Goal: Check status: Check status

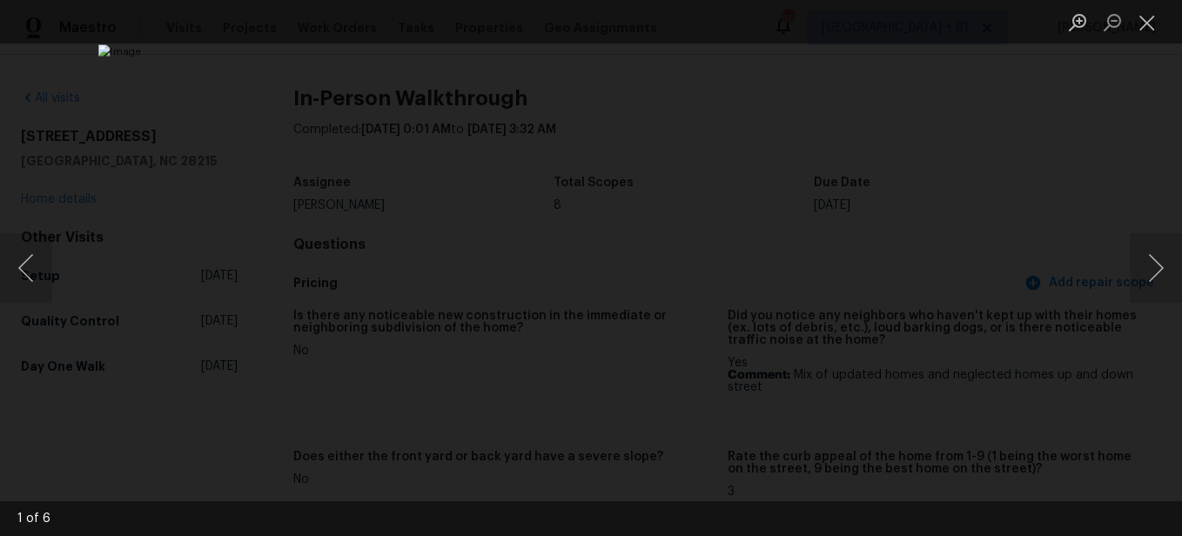
scroll to position [1840, 0]
click at [1140, 22] on button "Close lightbox" at bounding box center [1147, 22] width 35 height 30
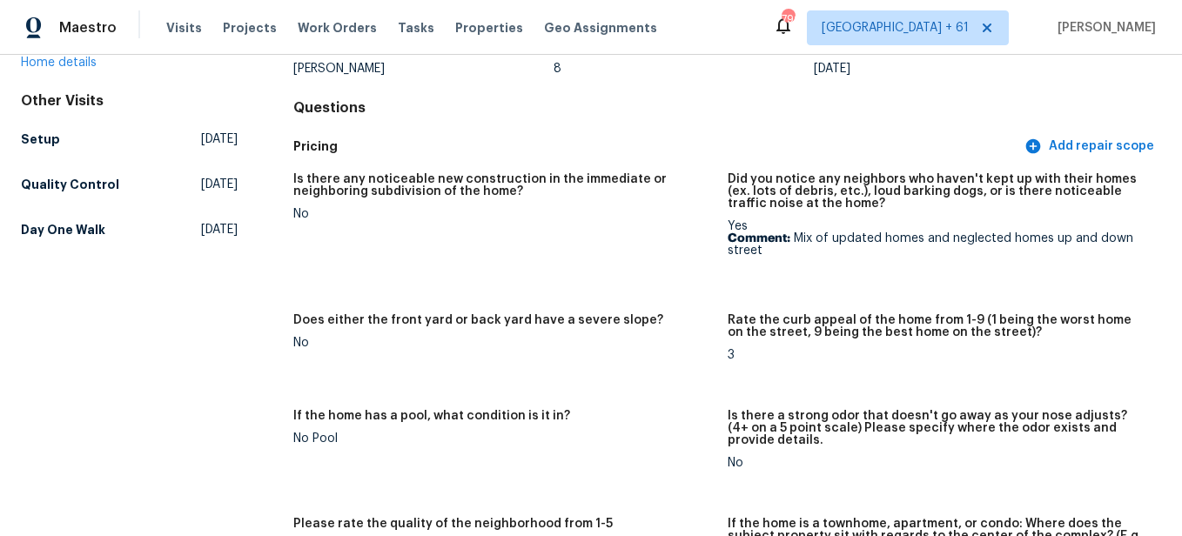
scroll to position [0, 0]
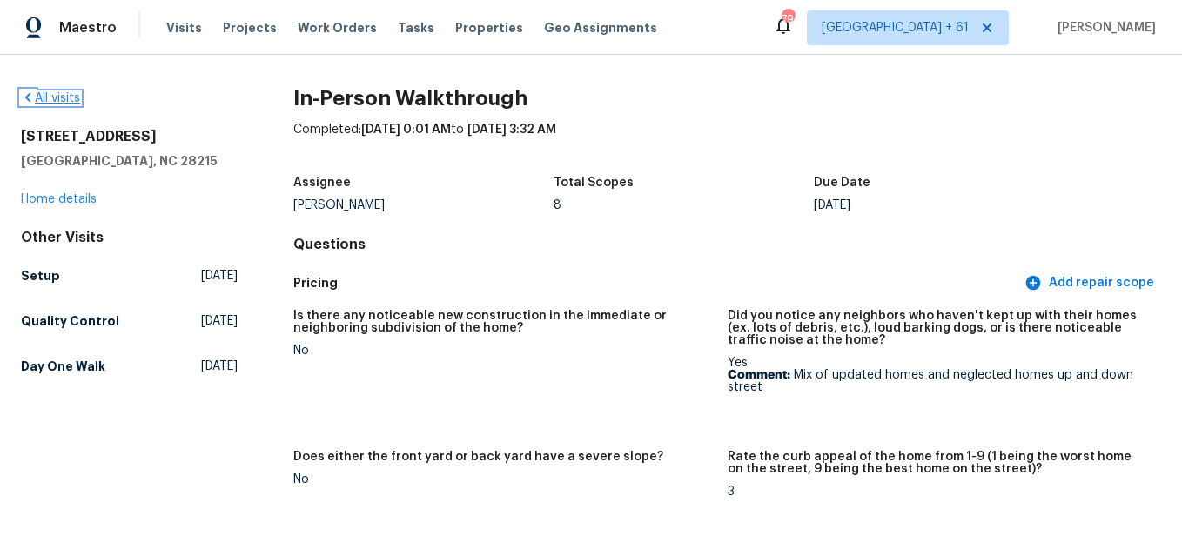
click at [47, 102] on link "All visits" at bounding box center [50, 98] width 59 height 12
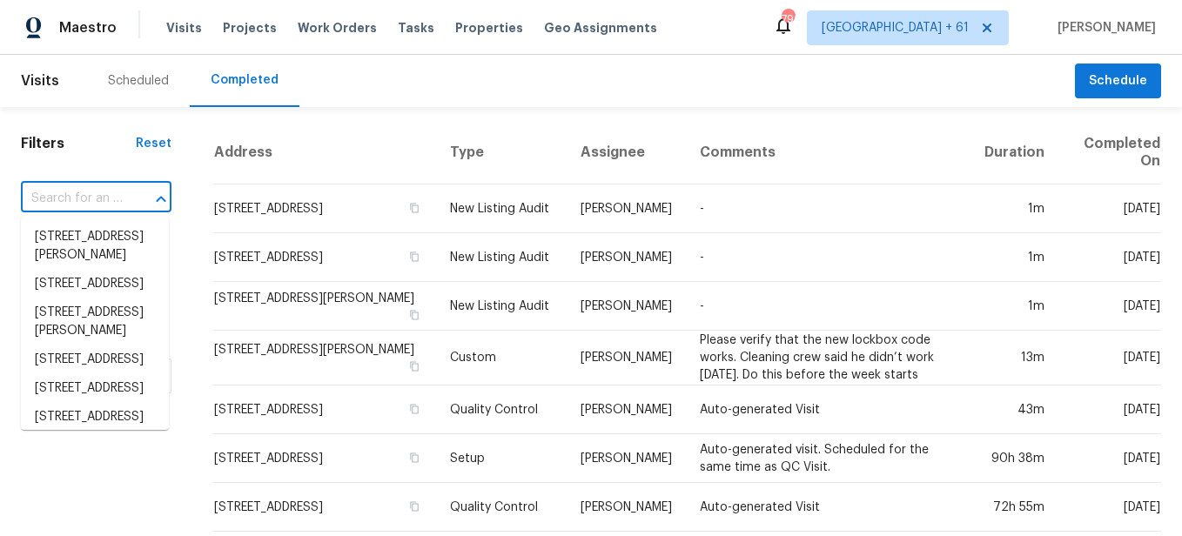
click at [116, 199] on input "text" at bounding box center [72, 198] width 102 height 27
paste input "[STREET_ADDRESS][PERSON_NAME]"
type input "[STREET_ADDRESS][PERSON_NAME]"
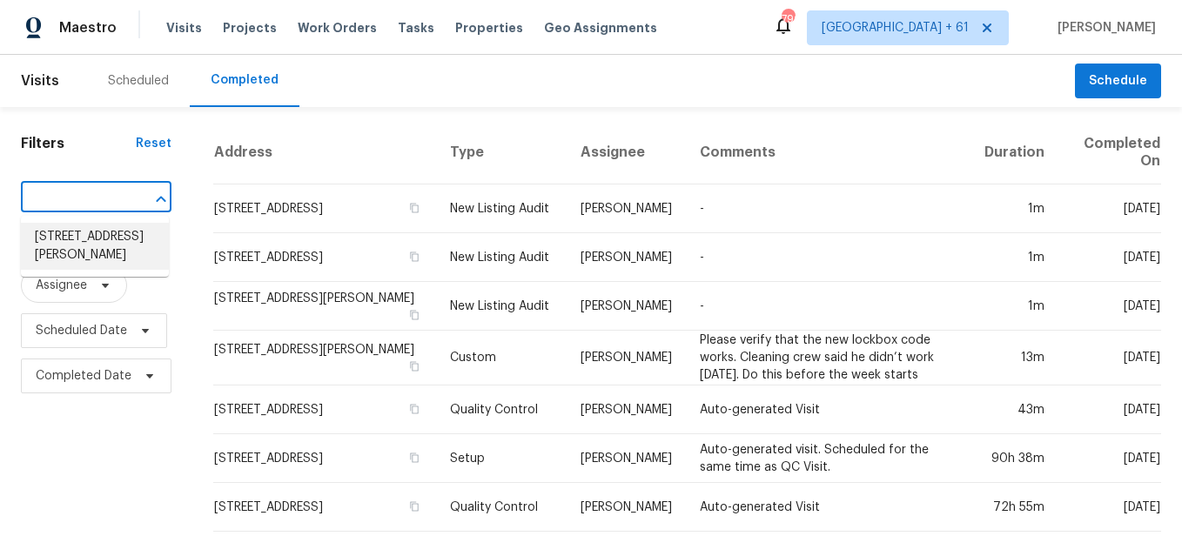
click at [135, 238] on li "[STREET_ADDRESS][PERSON_NAME]" at bounding box center [95, 246] width 148 height 47
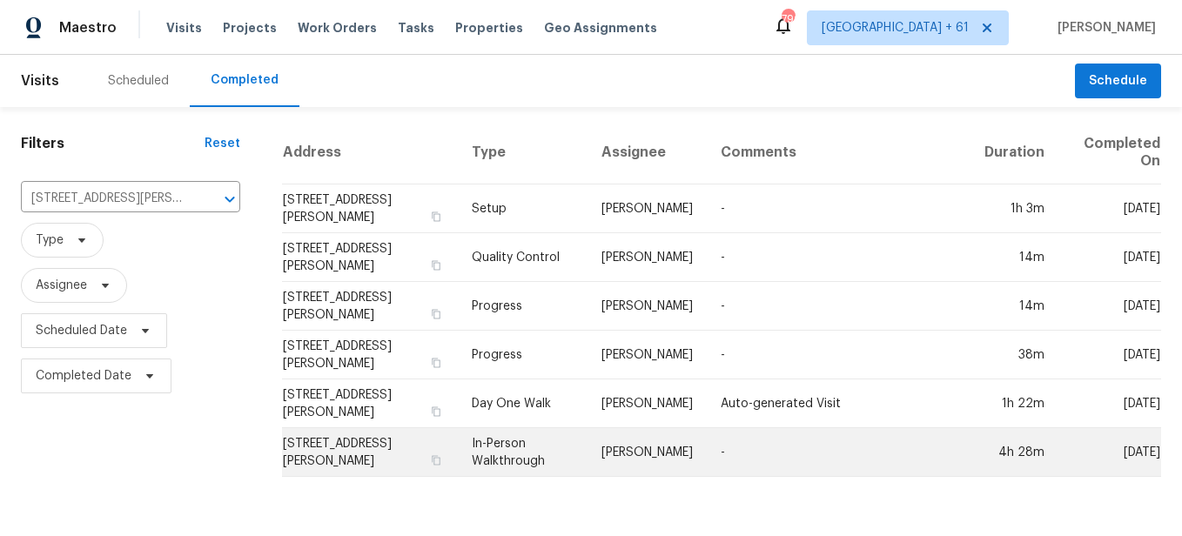
click at [523, 462] on td "In-Person Walkthrough" at bounding box center [522, 452] width 129 height 49
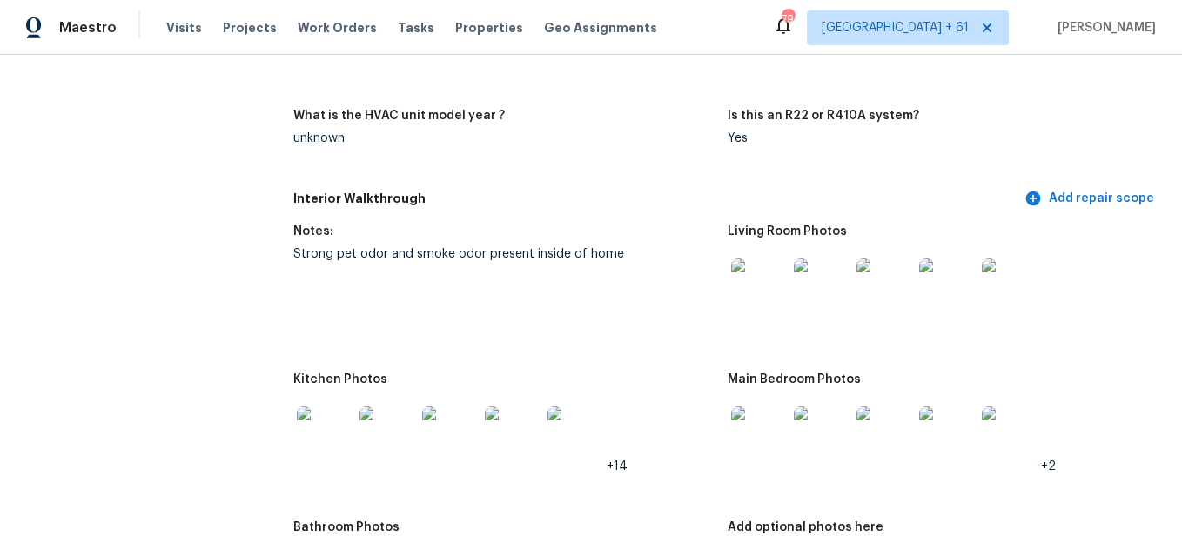
scroll to position [1853, 0]
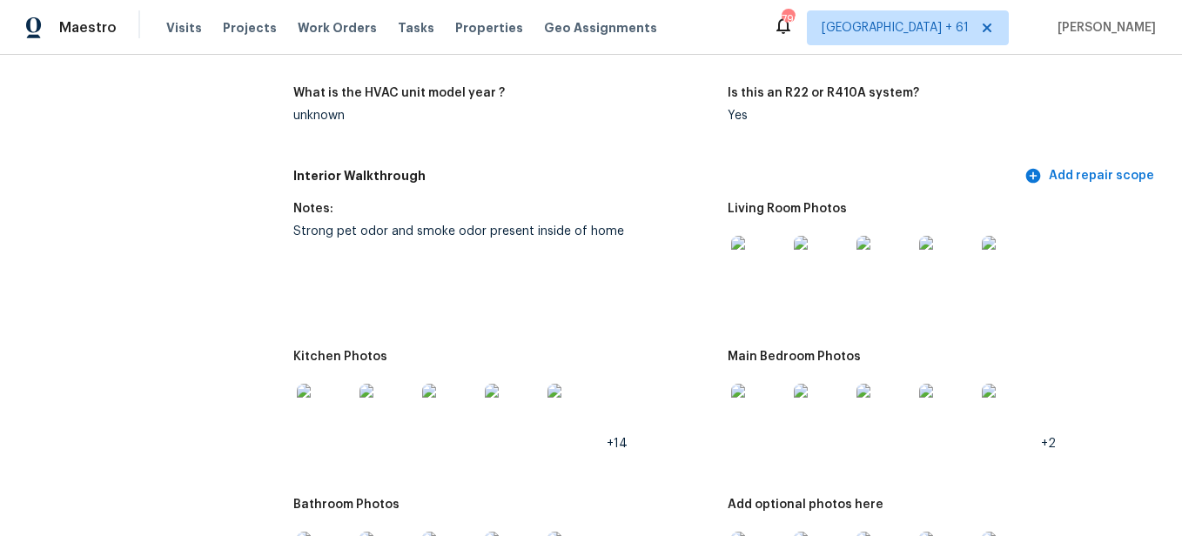
click at [765, 265] on img at bounding box center [759, 264] width 56 height 56
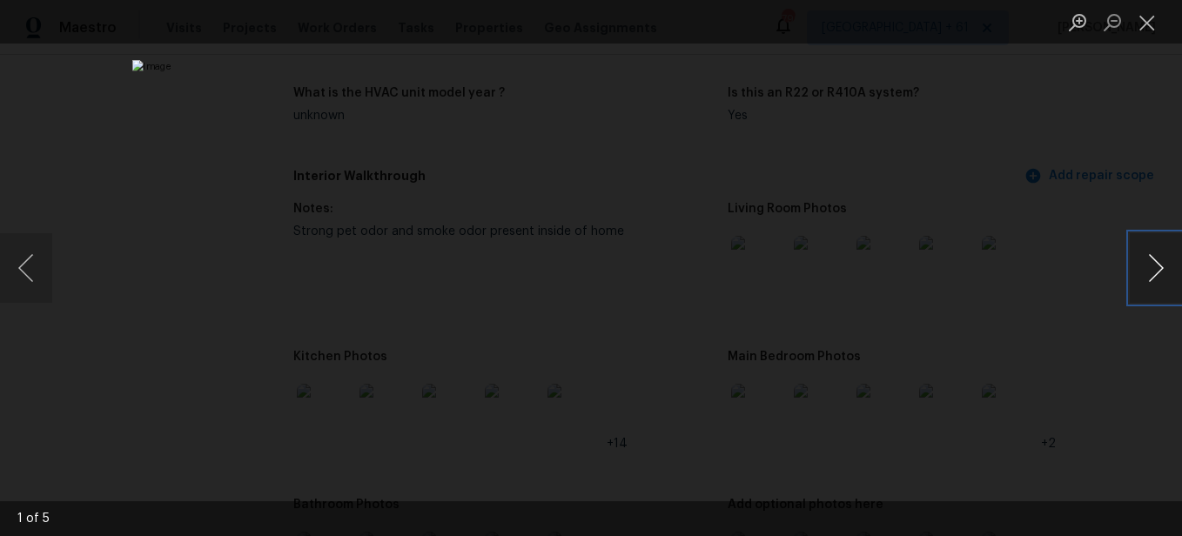
click at [1145, 280] on button "Next image" at bounding box center [1156, 268] width 52 height 70
click at [31, 282] on button "Previous image" at bounding box center [26, 268] width 52 height 70
click at [1149, 269] on button "Next image" at bounding box center [1156, 268] width 52 height 70
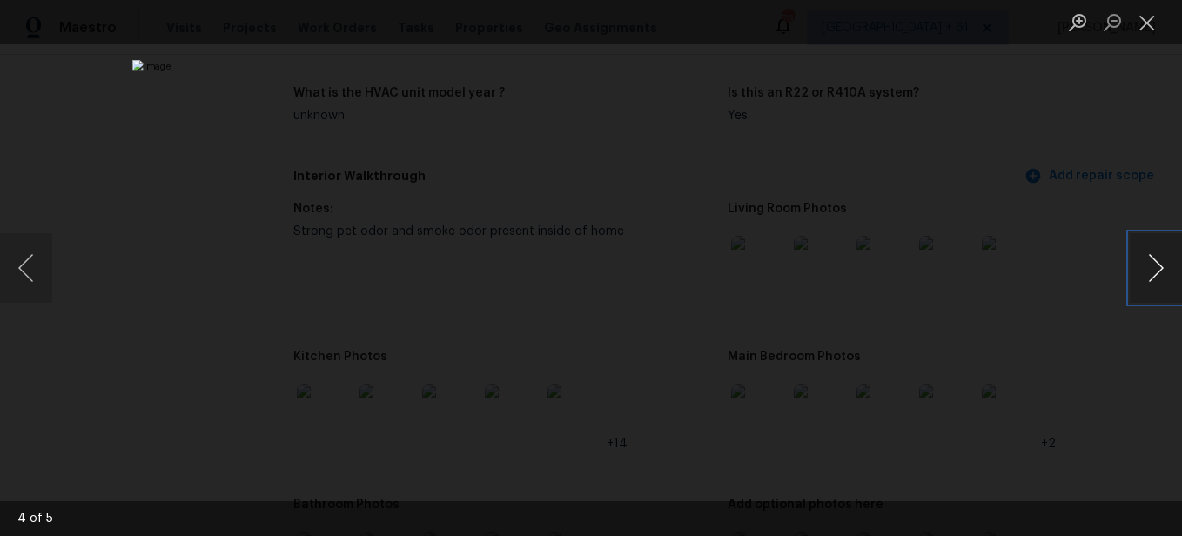
click at [1149, 269] on button "Next image" at bounding box center [1156, 268] width 52 height 70
click at [1142, 21] on button "Close lightbox" at bounding box center [1147, 22] width 35 height 30
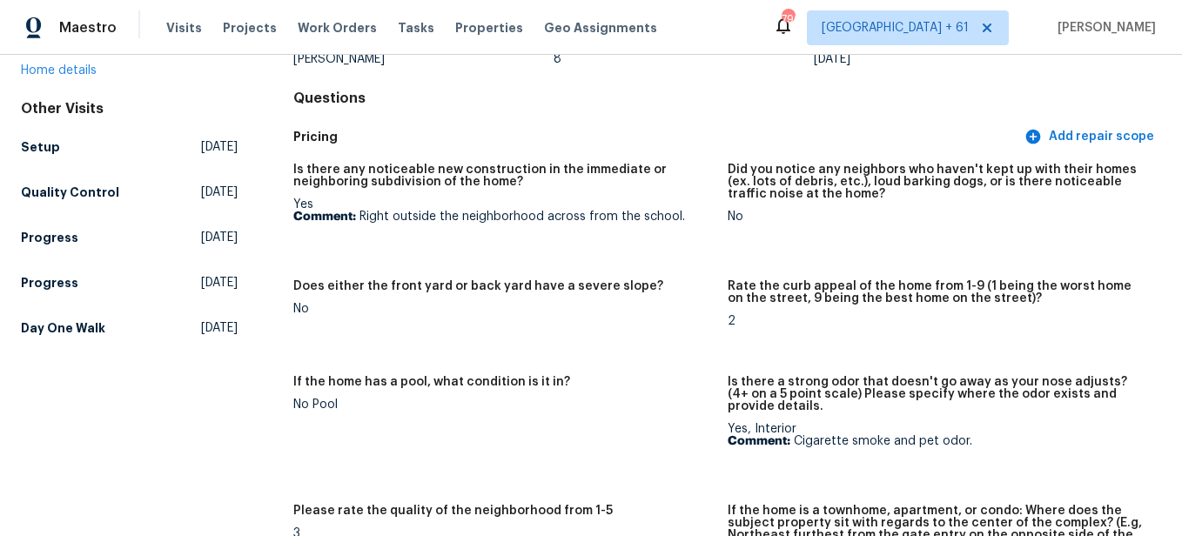
scroll to position [0, 0]
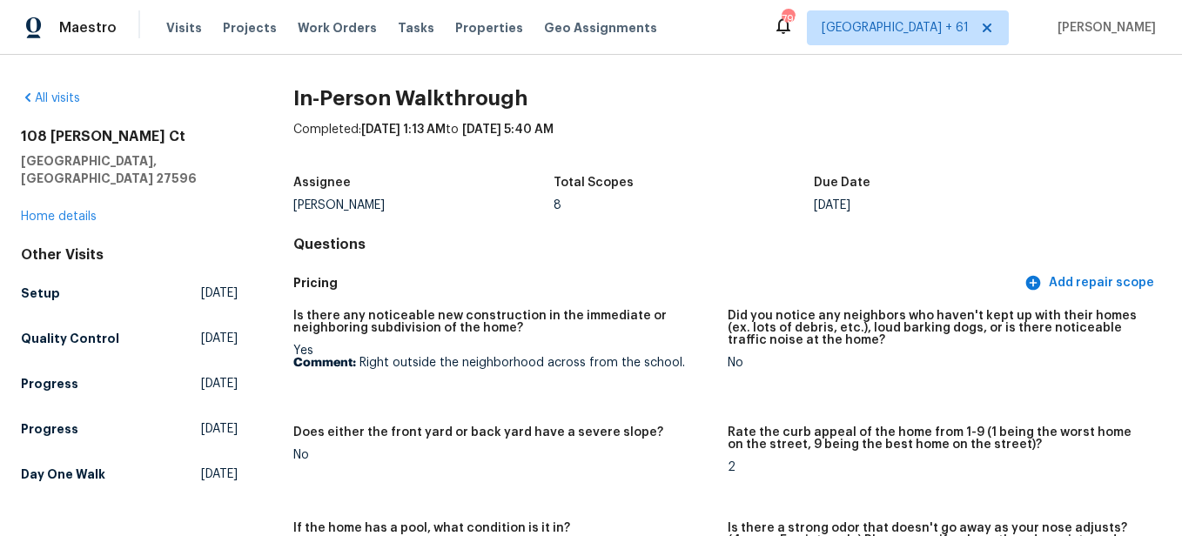
click at [65, 91] on div "All visits" at bounding box center [129, 98] width 217 height 17
click at [75, 100] on link "All visits" at bounding box center [50, 98] width 59 height 12
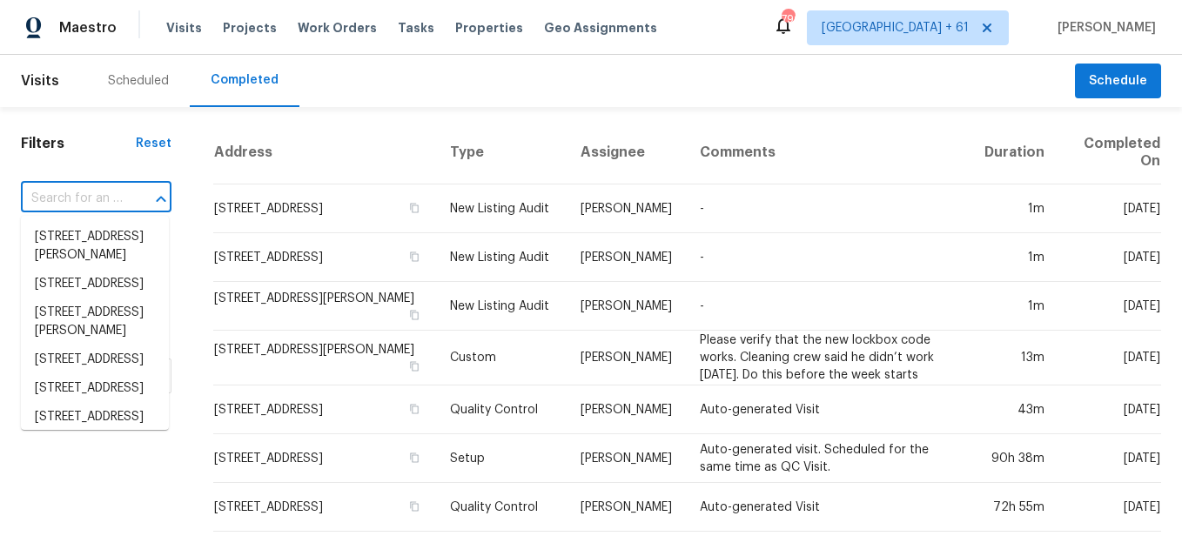
click at [106, 205] on input "text" at bounding box center [72, 198] width 102 height 27
paste input "[STREET_ADDRESS]"
type input "[STREET_ADDRESS]"
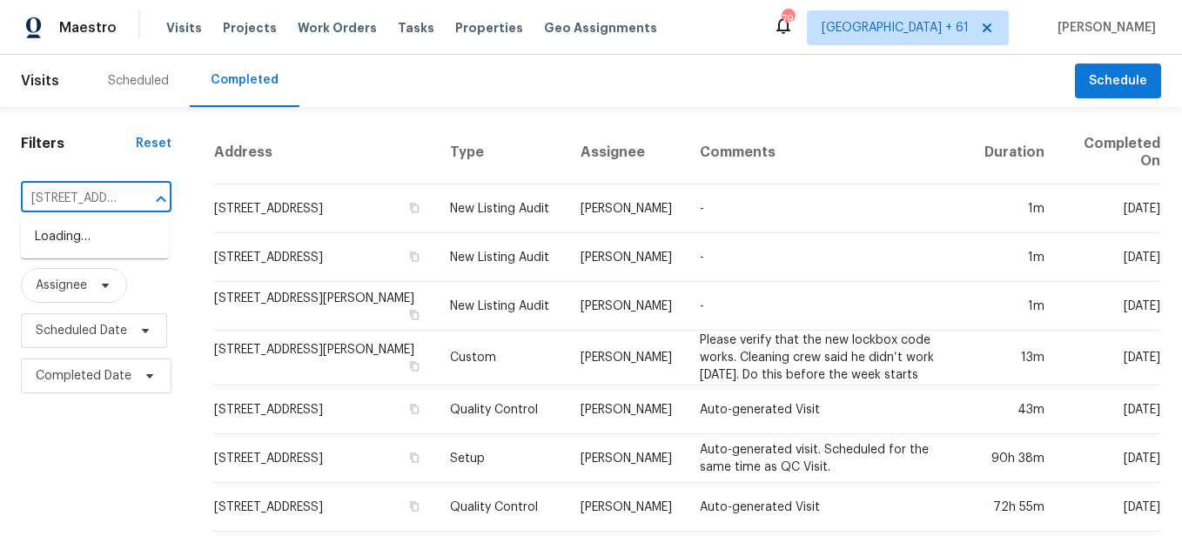
scroll to position [0, 202]
click at [110, 231] on li "[STREET_ADDRESS]" at bounding box center [95, 237] width 148 height 29
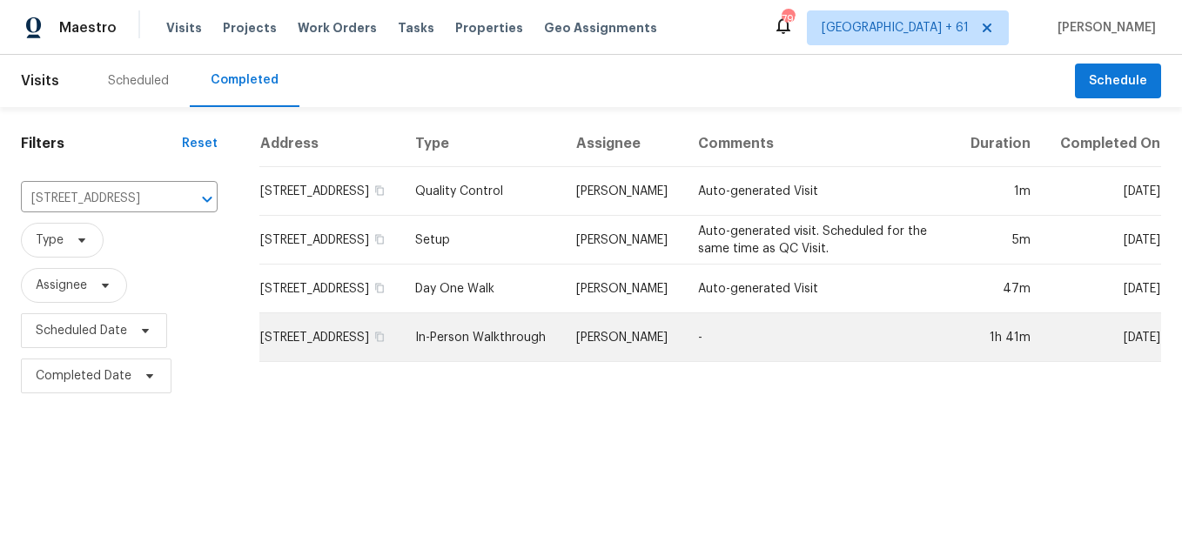
click at [516, 362] on td "In-Person Walkthrough" at bounding box center [481, 337] width 161 height 49
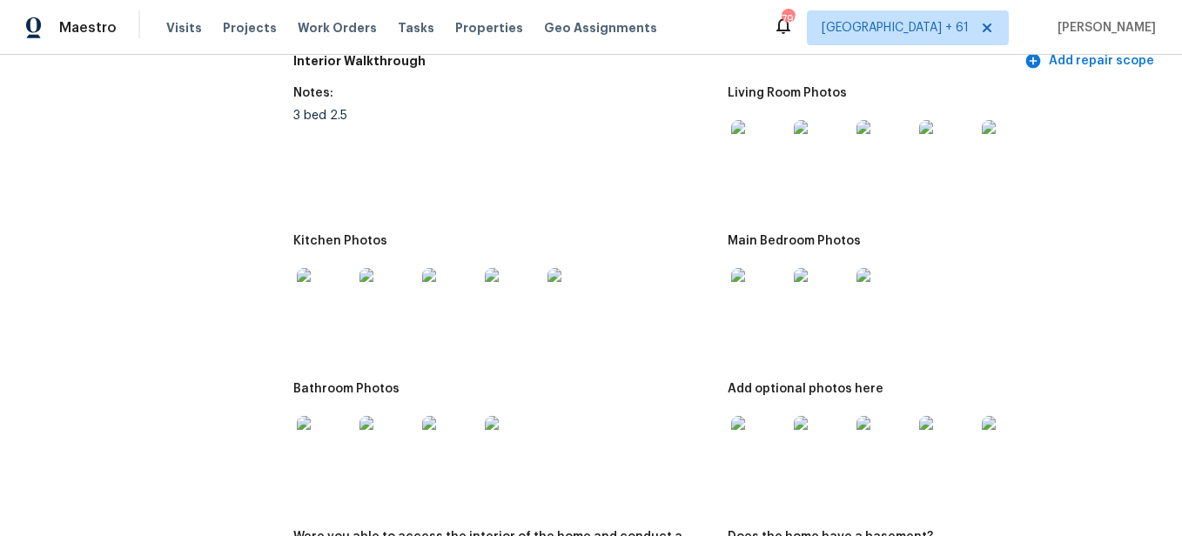
scroll to position [1926, 0]
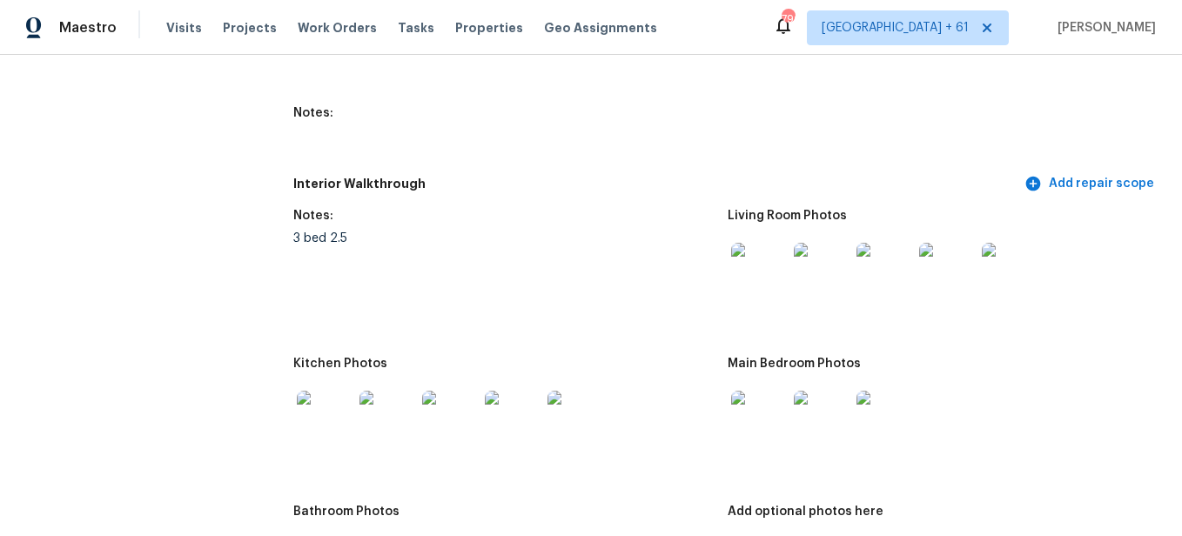
click at [748, 276] on img at bounding box center [759, 271] width 56 height 56
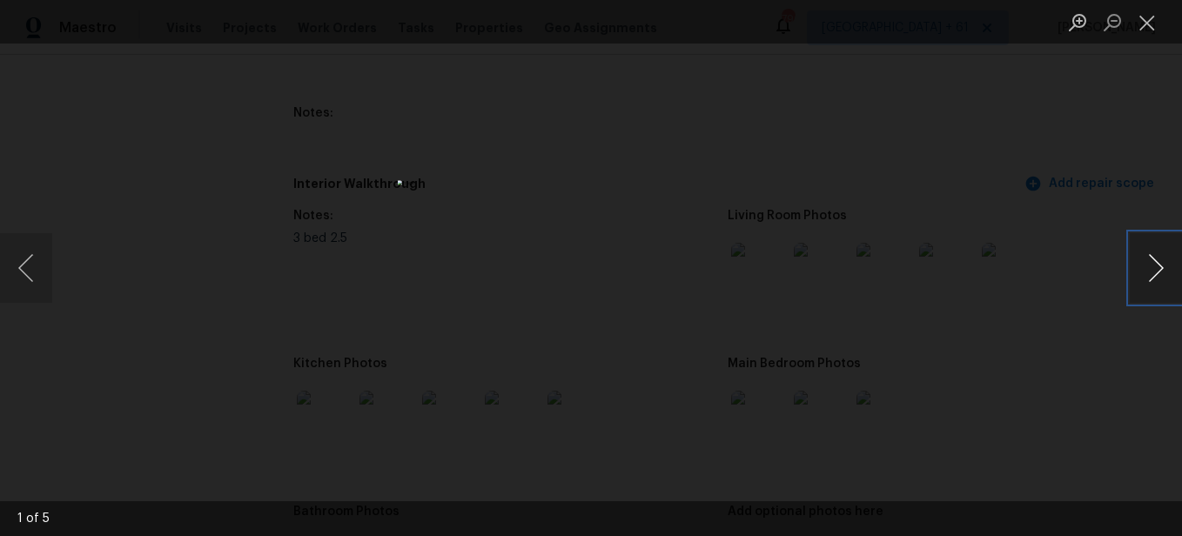
click at [1148, 259] on button "Next image" at bounding box center [1156, 268] width 52 height 70
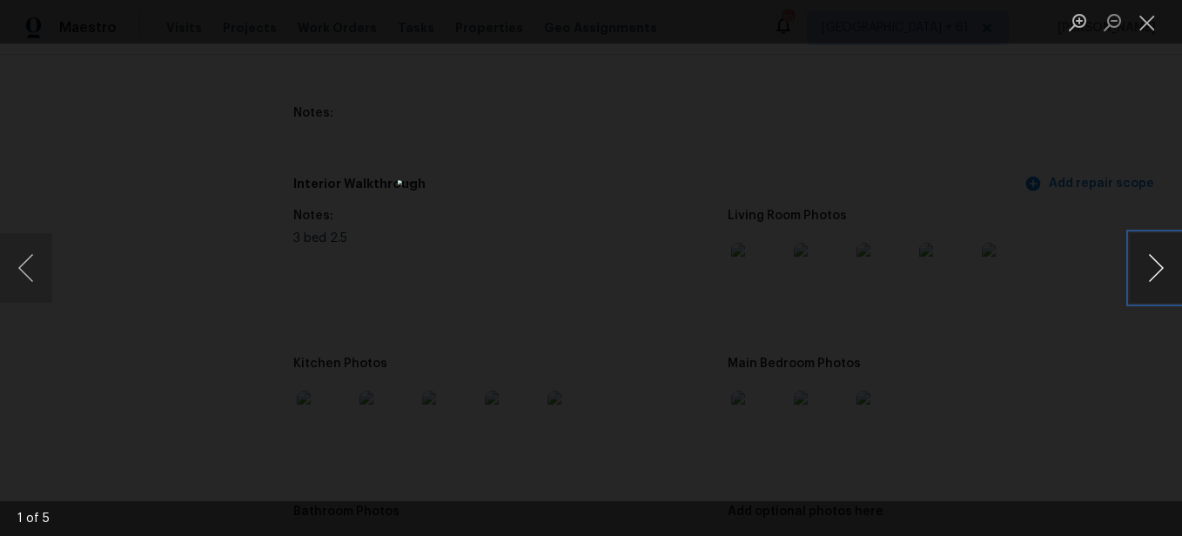
click at [1148, 259] on button "Next image" at bounding box center [1156, 268] width 52 height 70
click at [1151, 20] on button "Close lightbox" at bounding box center [1147, 22] width 35 height 30
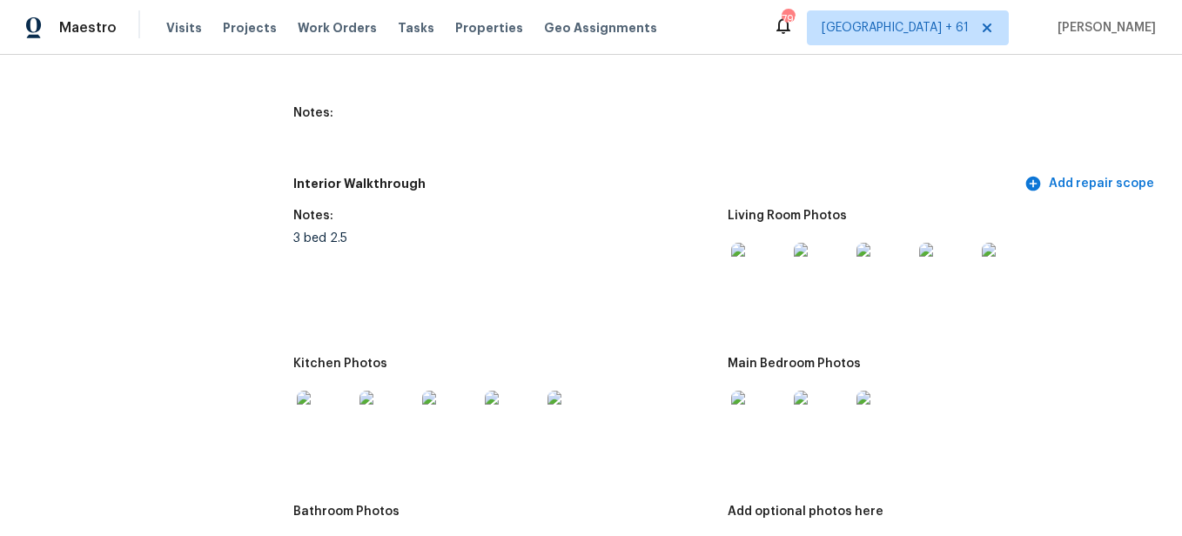
click at [751, 420] on img at bounding box center [759, 419] width 56 height 56
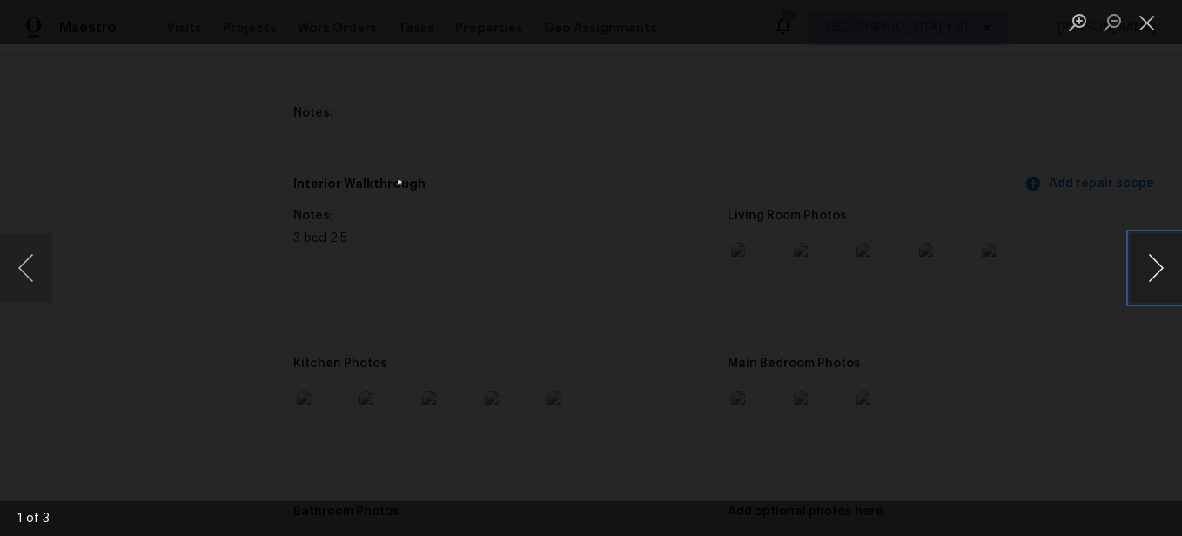
click at [1149, 282] on button "Next image" at bounding box center [1156, 268] width 52 height 70
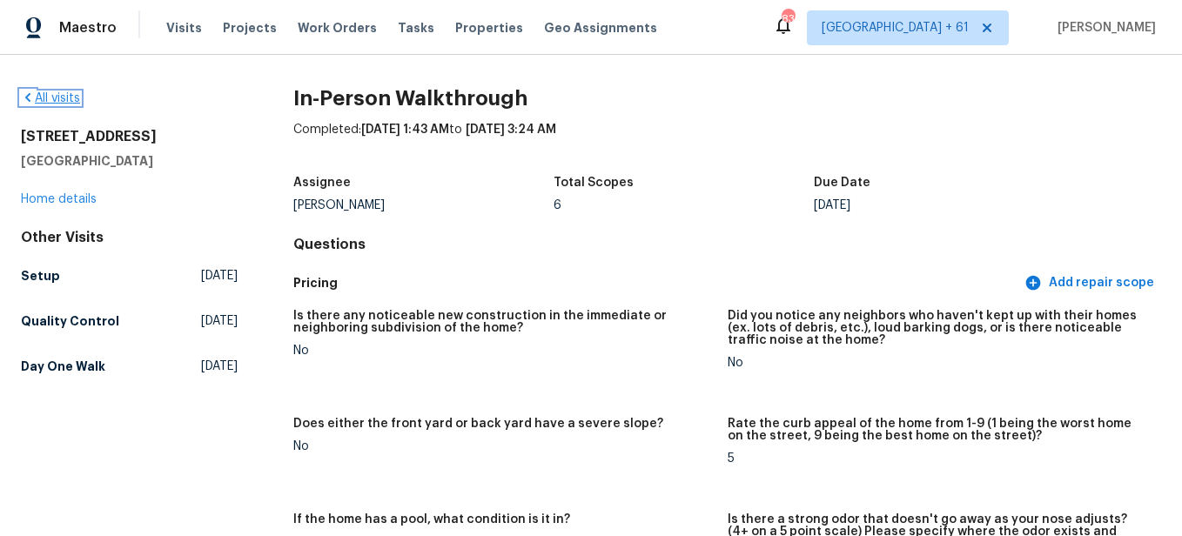
click at [65, 101] on link "All visits" at bounding box center [50, 98] width 59 height 12
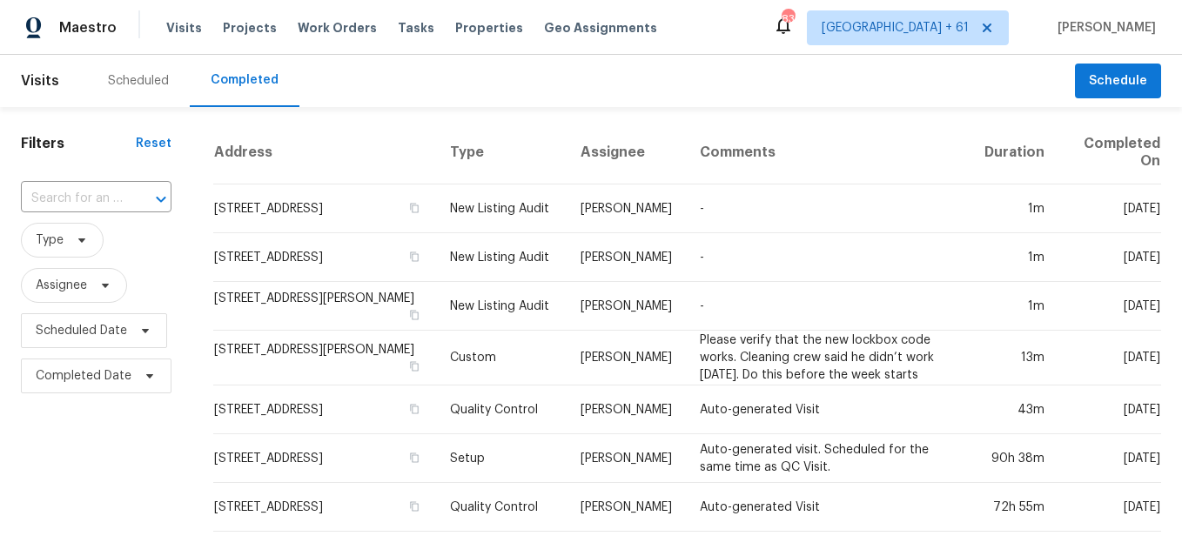
click at [134, 196] on div at bounding box center [148, 199] width 45 height 24
paste input "[STREET_ADDRESS][PERSON_NAME]"
type input "[STREET_ADDRESS][PERSON_NAME]"
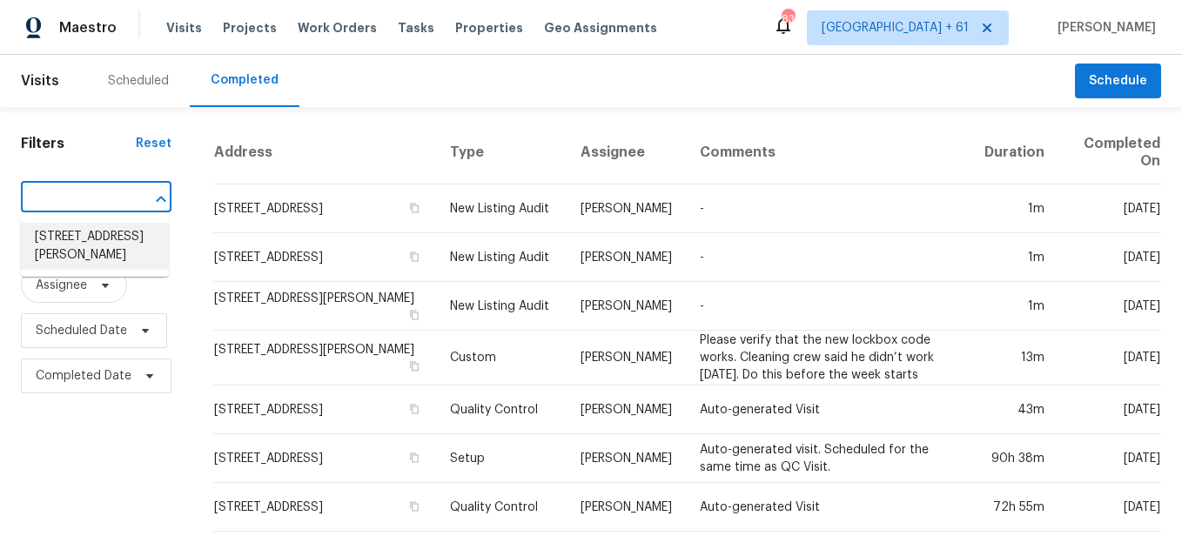
click at [118, 245] on li "[STREET_ADDRESS][PERSON_NAME]" at bounding box center [95, 246] width 148 height 47
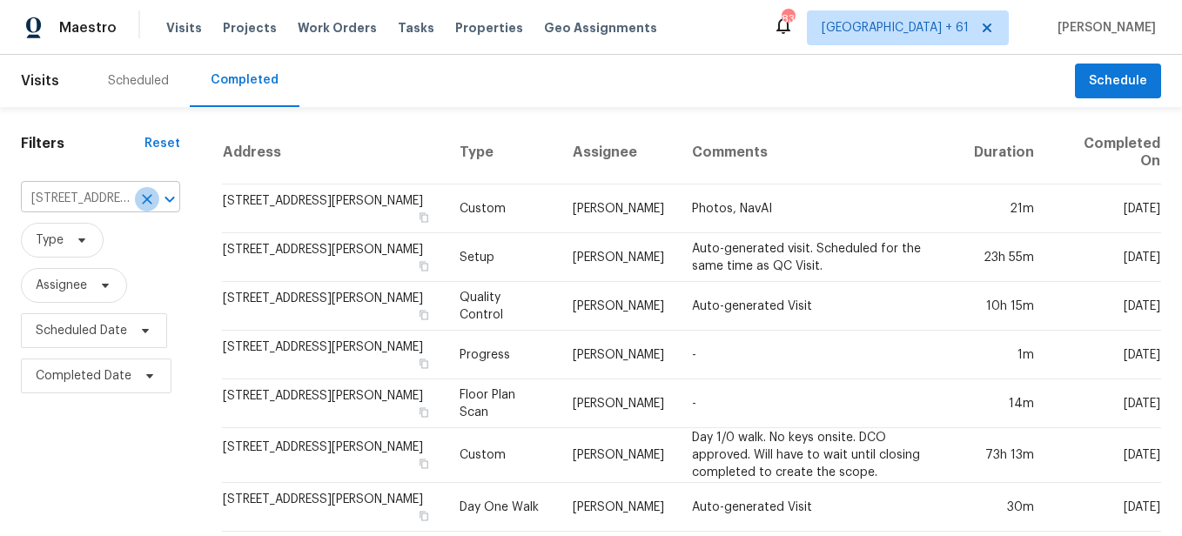
click at [149, 197] on icon "Clear" at bounding box center [146, 199] width 17 height 17
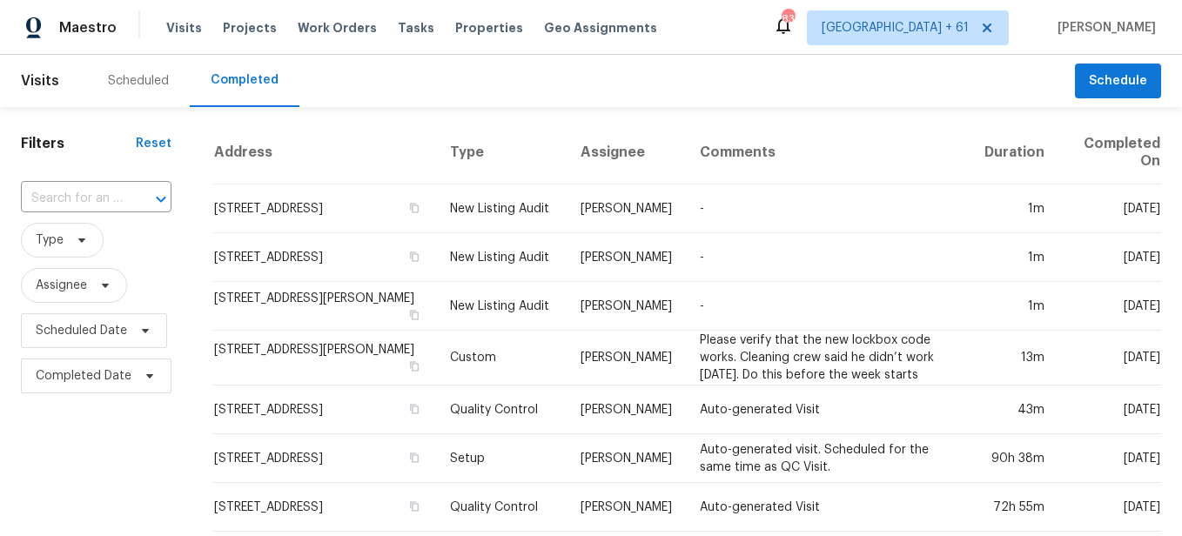
click at [83, 198] on input "text" at bounding box center [72, 198] width 102 height 27
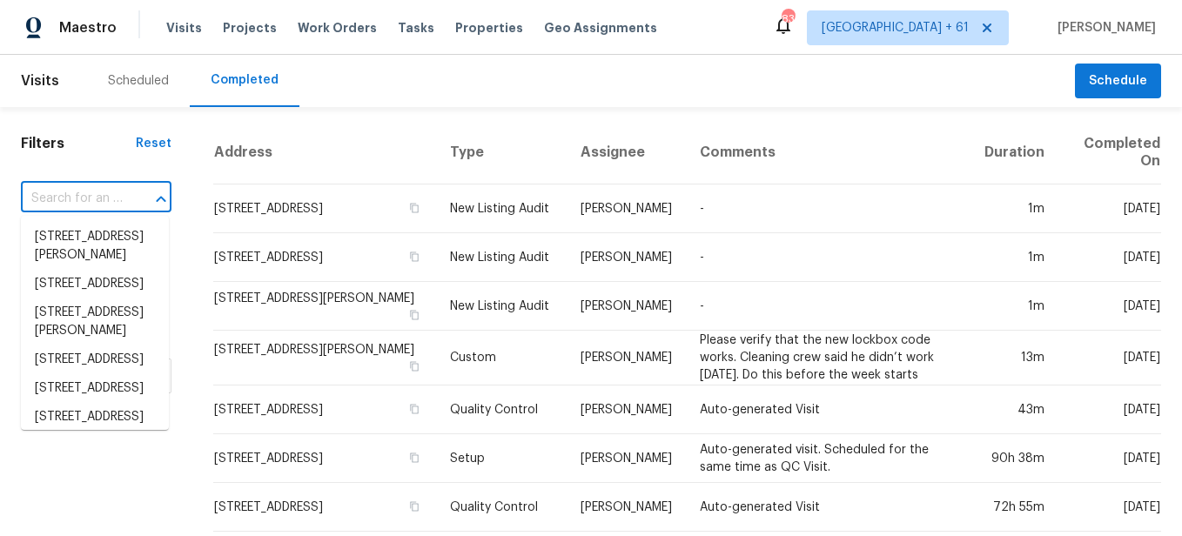
paste input "201 Cedar Rock Trce, Athens, GA 30605"
type input "201 Cedar Rock Trce, Athens, GA 30605"
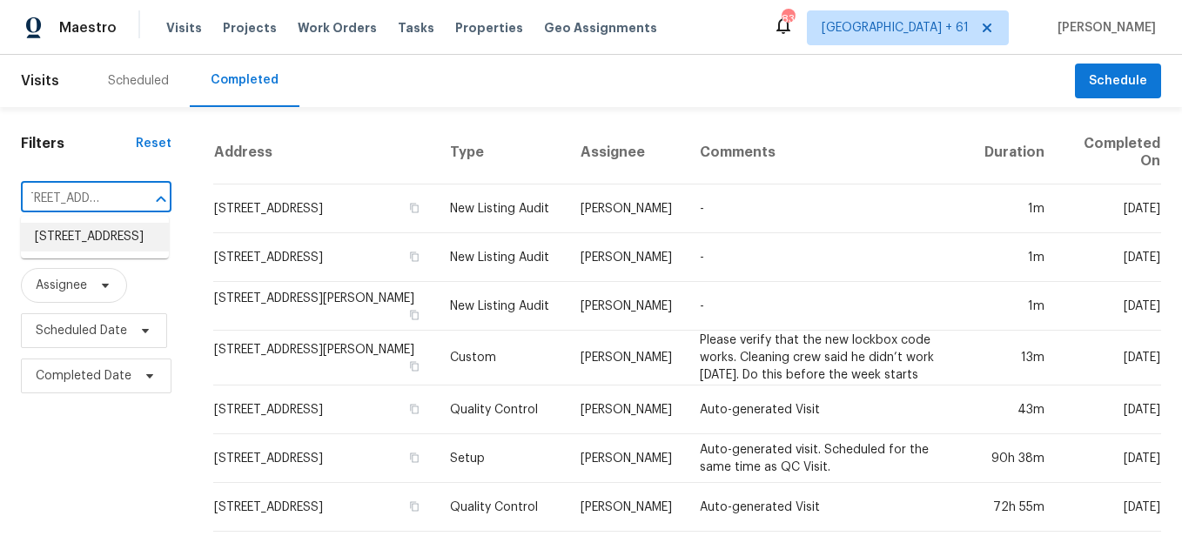
click at [87, 246] on li "201 Cedar Rock Trce, Athens, GA 30605" at bounding box center [95, 237] width 148 height 29
